Goal: Find specific page/section: Find specific page/section

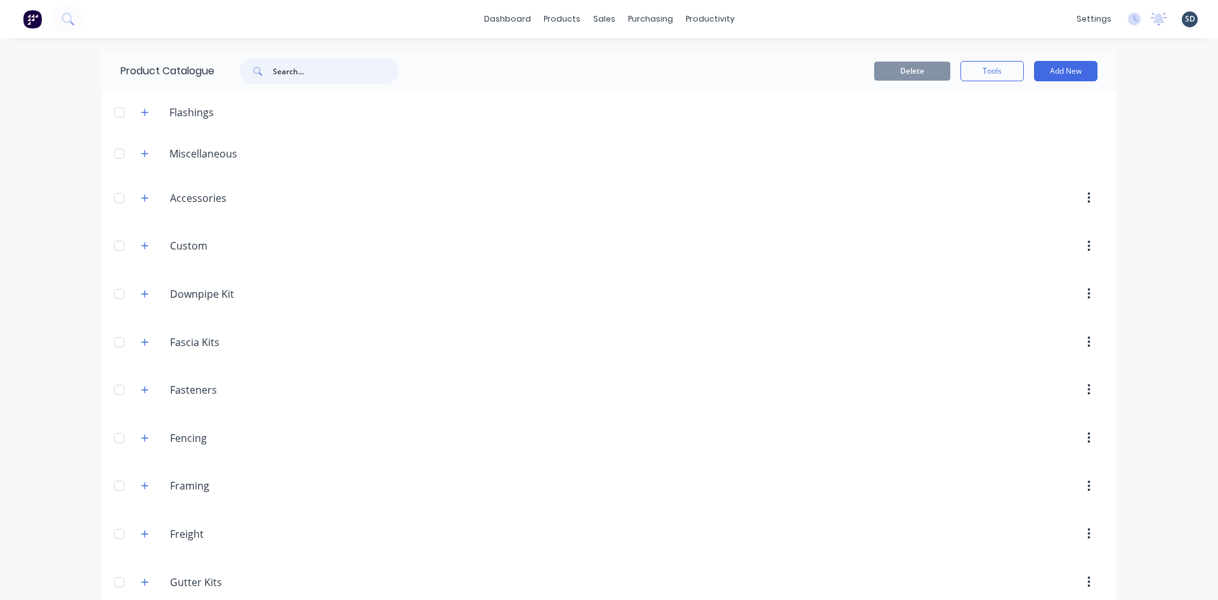
click at [319, 69] on input "text" at bounding box center [336, 70] width 126 height 25
type input "novaline"
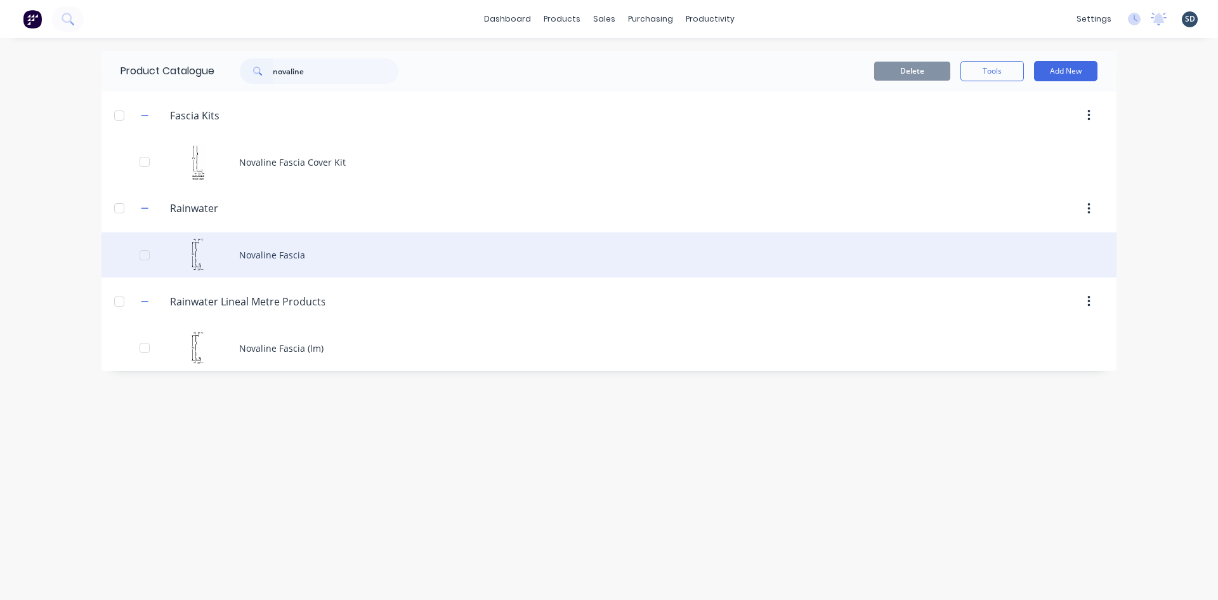
click at [392, 256] on div "Novaline Fascia" at bounding box center [609, 254] width 1015 height 45
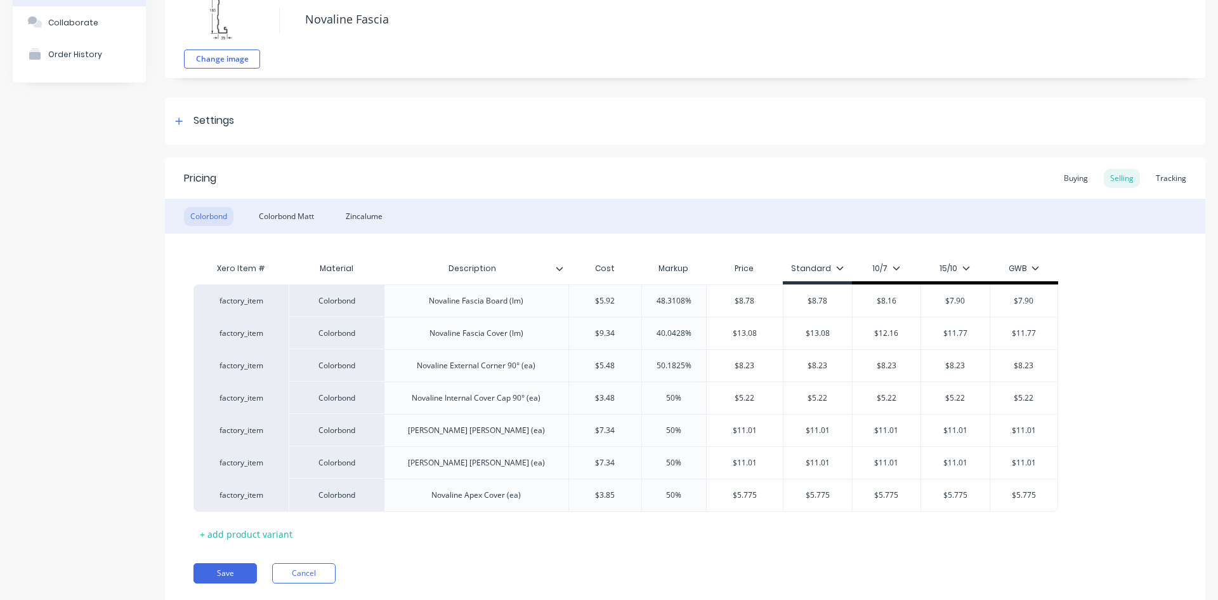
scroll to position [127, 0]
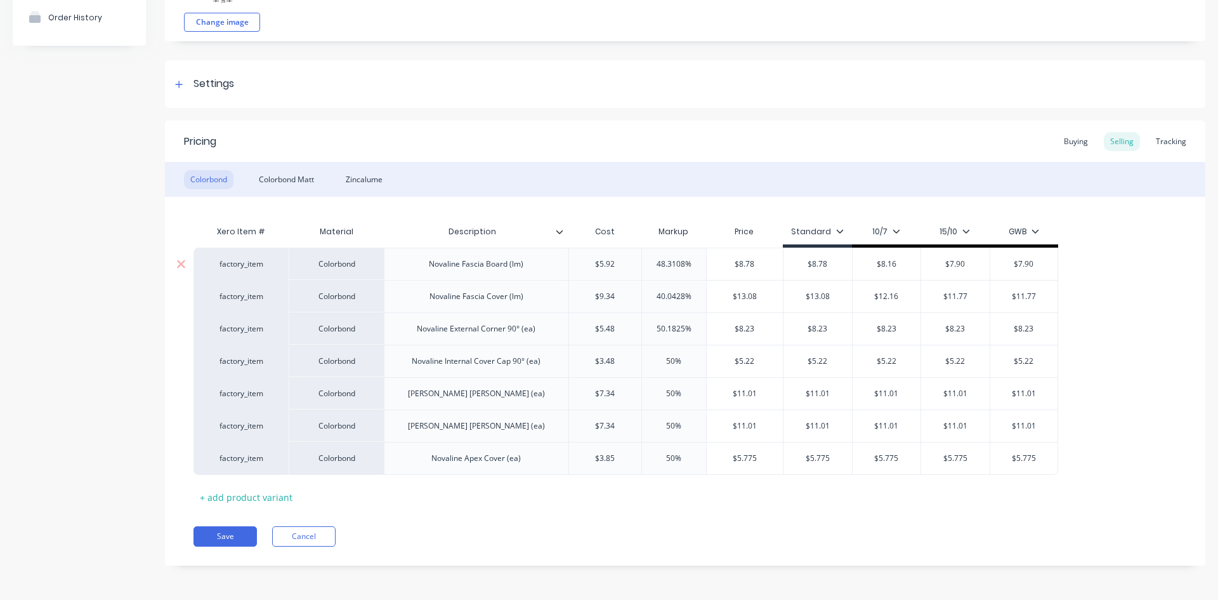
type textarea "x"
click at [585, 114] on div "Change image Novaline Fascia Settings Product Options I buy this item I sell th…" at bounding box center [685, 255] width 1041 height 657
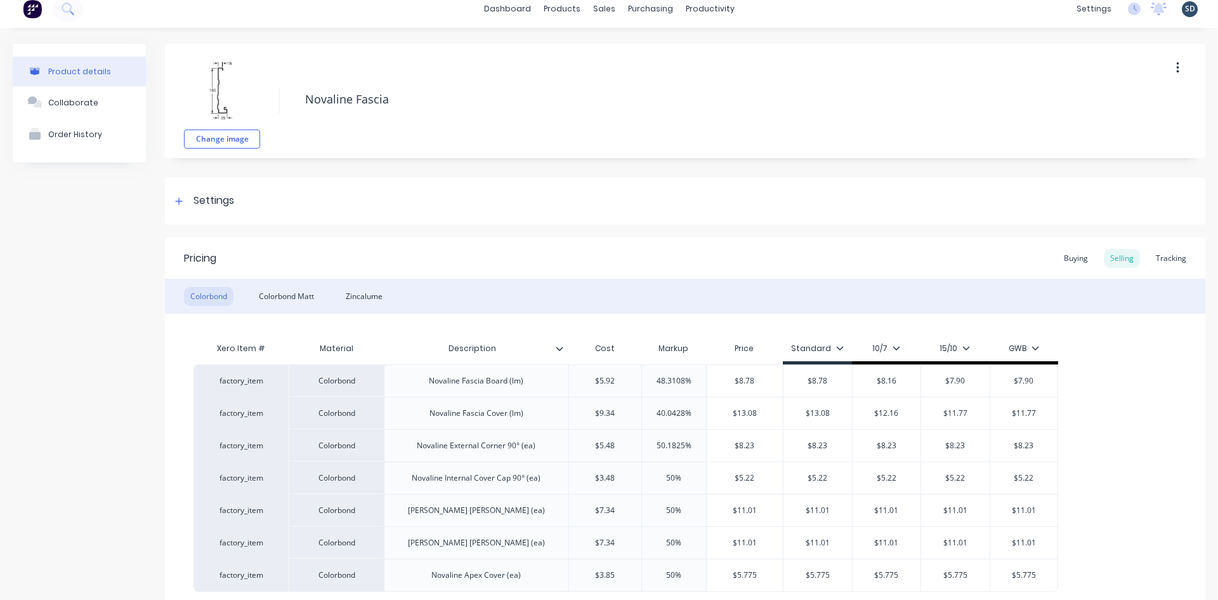
scroll to position [0, 0]
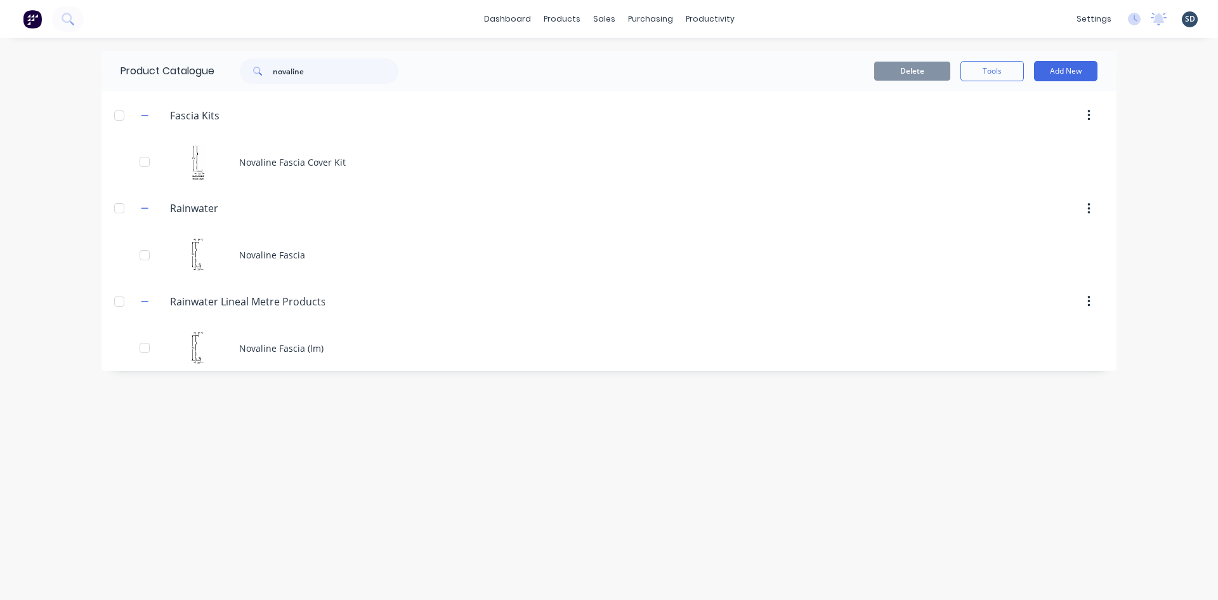
click at [572, 46] on div "dashboard products sales purchasing productivity dashboard products Product Cat…" at bounding box center [609, 300] width 1218 height 600
click at [352, 76] on input "novaline" at bounding box center [336, 70] width 126 height 25
click at [482, 55] on div "Delete Tools Add New" at bounding box center [773, 71] width 687 height 41
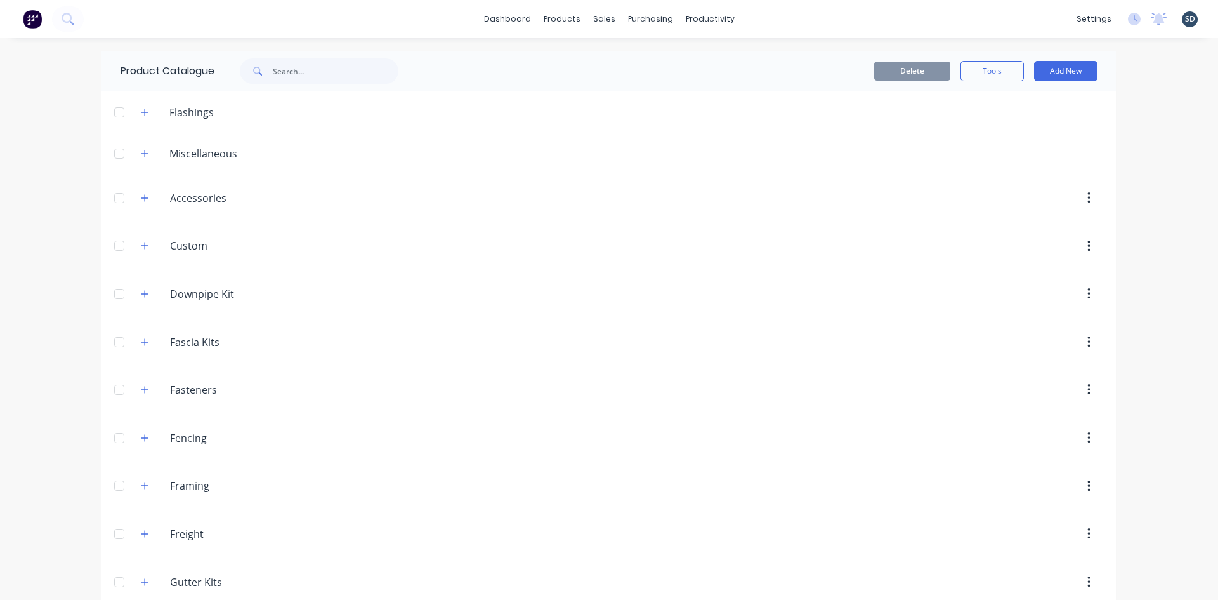
click at [792, 16] on div "dashboard products sales purchasing productivity dashboard products Product Cat…" at bounding box center [609, 19] width 1218 height 38
click at [778, 16] on div "dashboard products sales purchasing productivity dashboard products Product Cat…" at bounding box center [609, 19] width 1218 height 38
click at [789, 25] on div "dashboard products sales purchasing productivity dashboard products Product Cat…" at bounding box center [609, 19] width 1218 height 38
